Goal: Task Accomplishment & Management: Complete application form

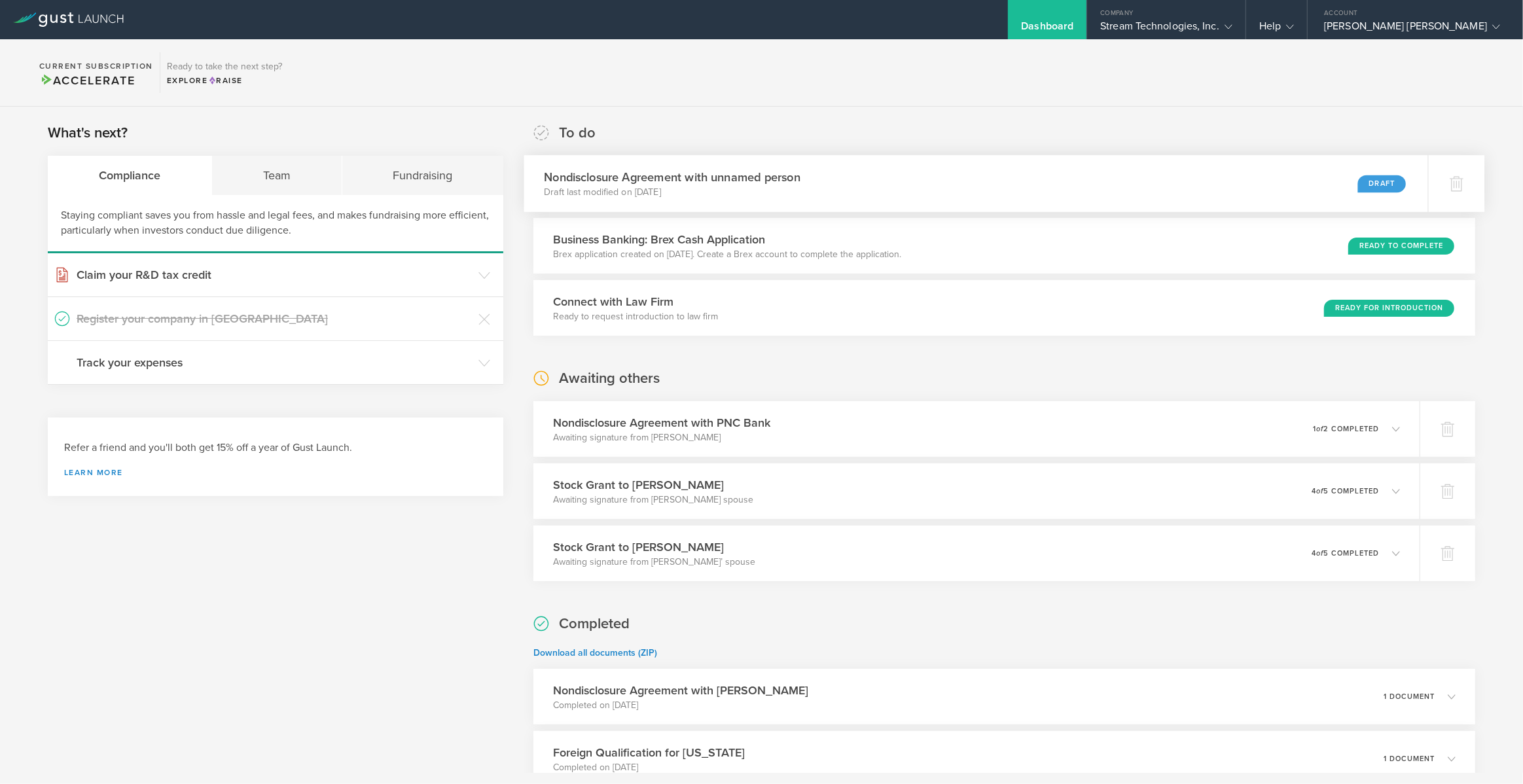
click at [1387, 182] on div "Draft" at bounding box center [1382, 183] width 49 height 18
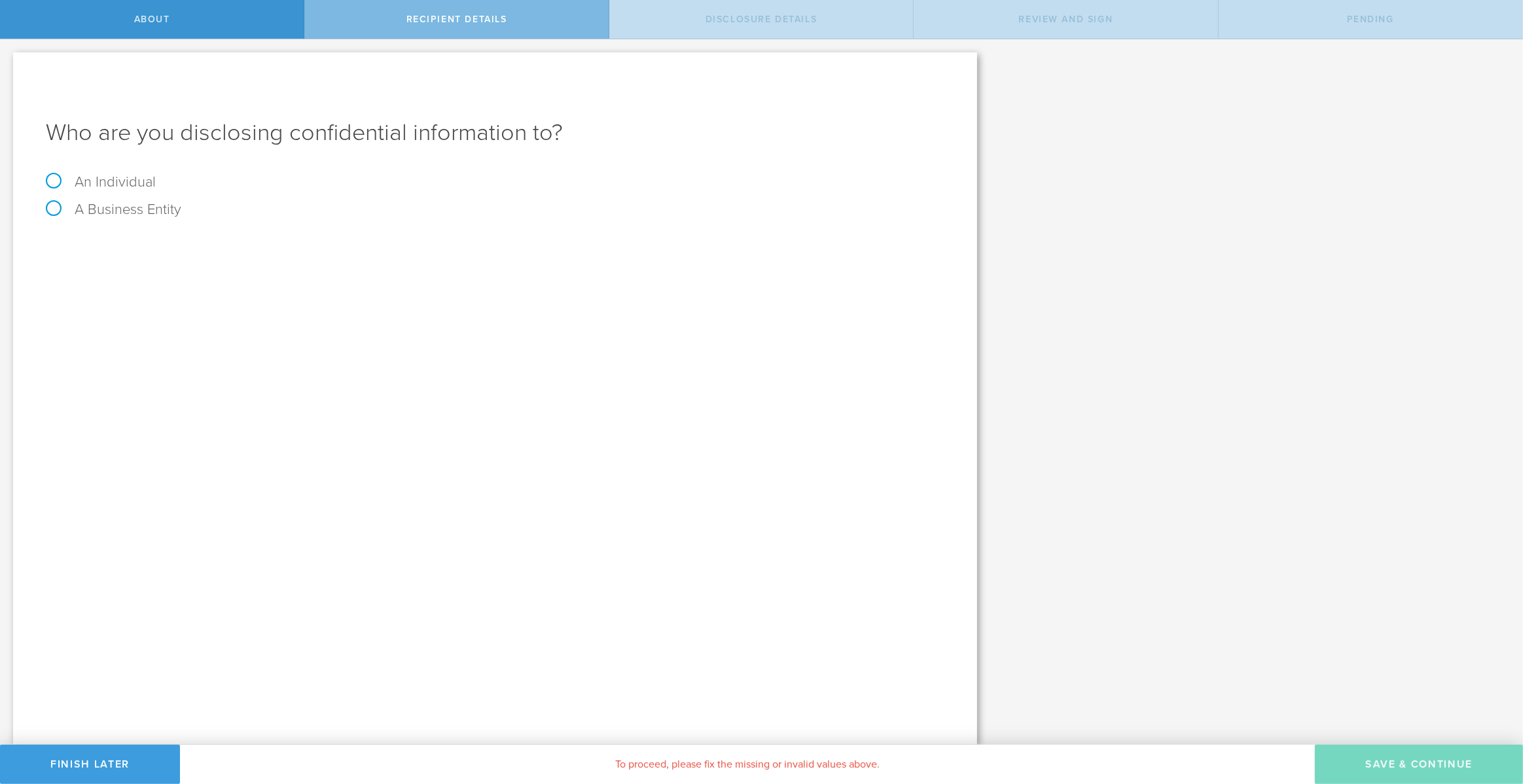
click at [121, 214] on label "A Business Entity" at bounding box center [113, 209] width 135 height 17
click at [9, 60] on input "A Business Entity" at bounding box center [4, 49] width 9 height 21
radio input "true"
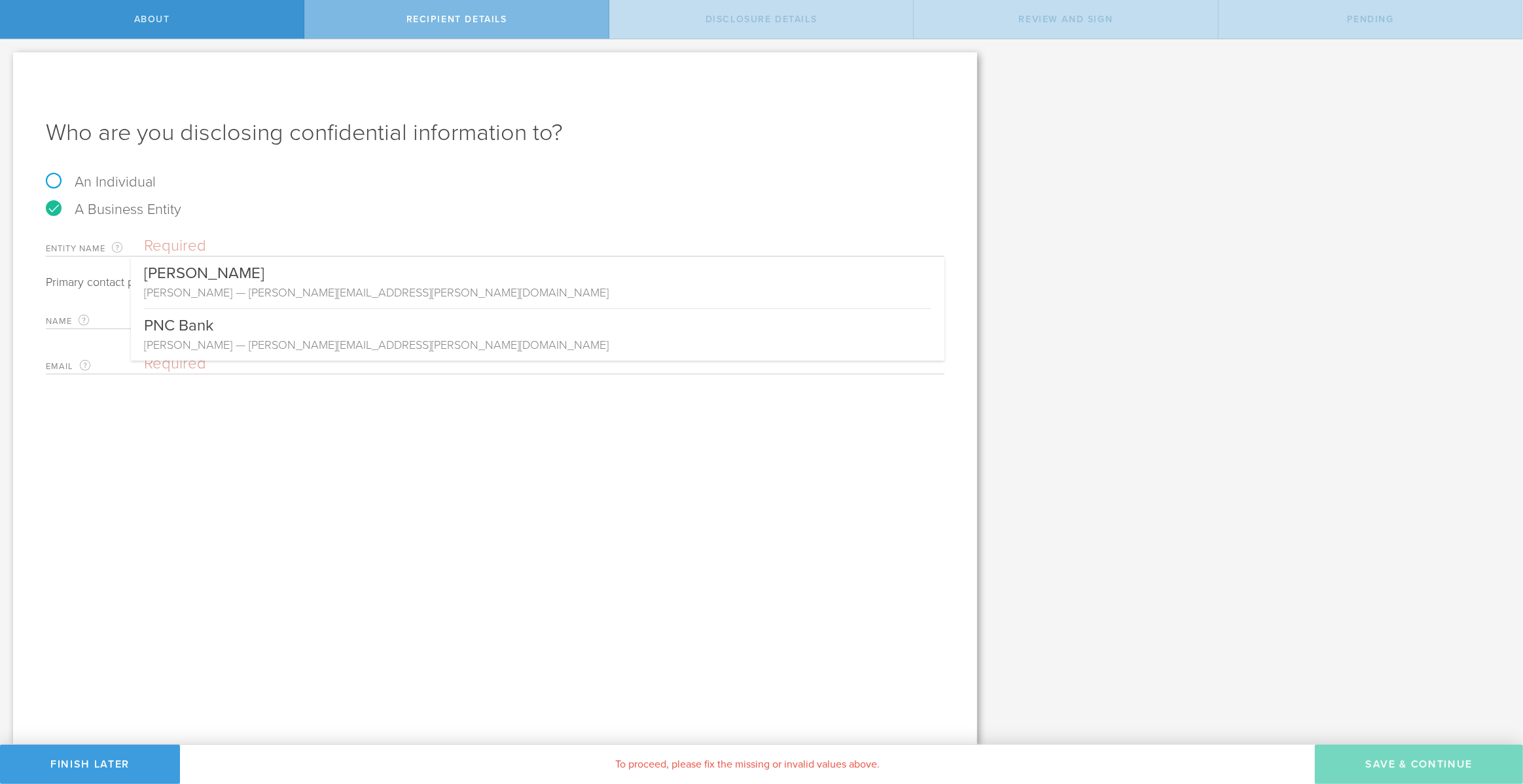
click at [172, 244] on input "text" at bounding box center [544, 245] width 801 height 20
type input "Primary"
click at [60, 212] on label "A Business Entity" at bounding box center [113, 209] width 135 height 17
click at [9, 60] on input "A Business Entity" at bounding box center [4, 49] width 9 height 21
click at [177, 248] on input "Primary" at bounding box center [544, 245] width 801 height 20
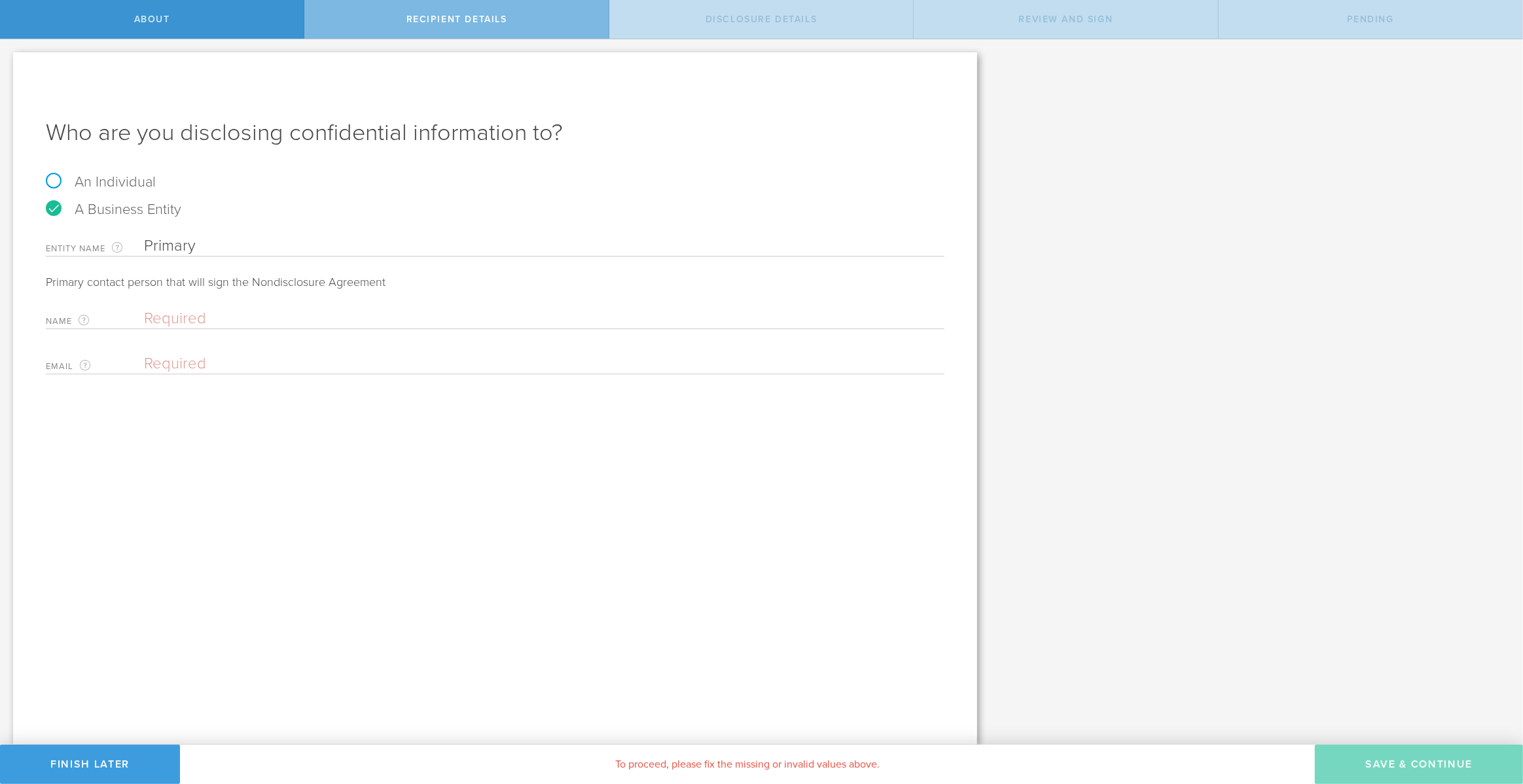
click at [177, 248] on input "Primary" at bounding box center [544, 245] width 801 height 20
